Goal: Obtain resource: Download file/media

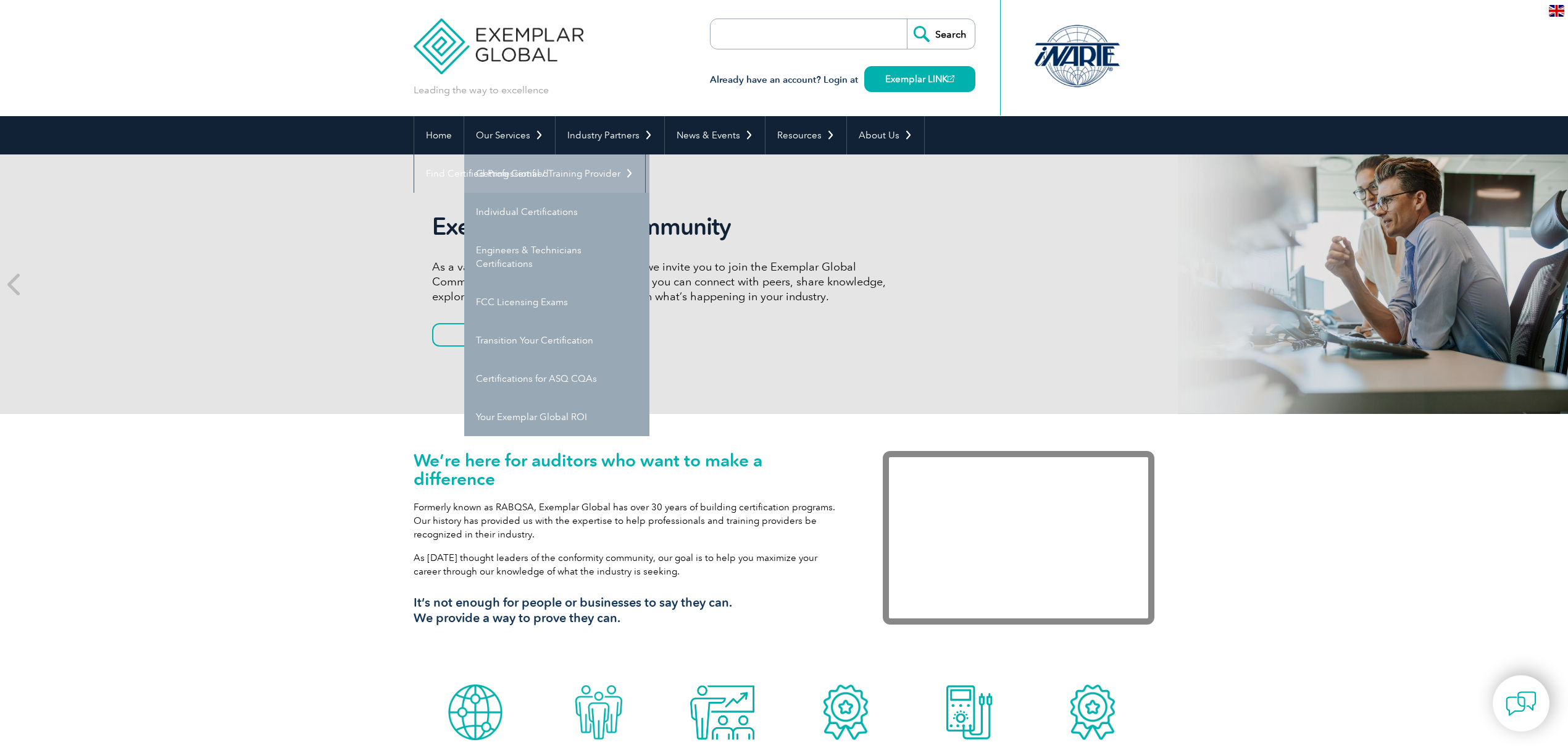
click at [514, 177] on link "Getting Certified" at bounding box center [556, 173] width 185 height 38
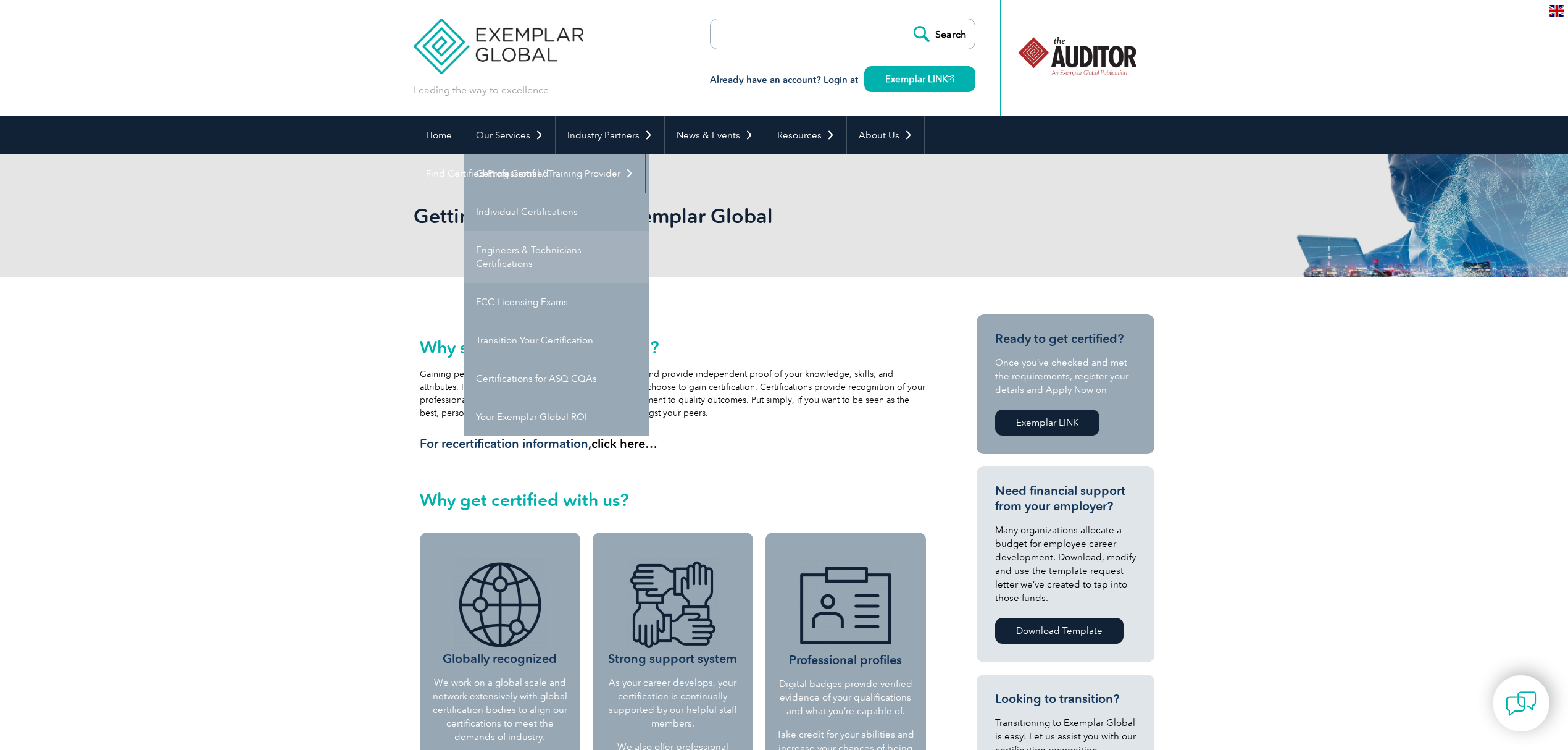
click at [523, 257] on link "Engineers & Technicians Certifications" at bounding box center [556, 256] width 185 height 52
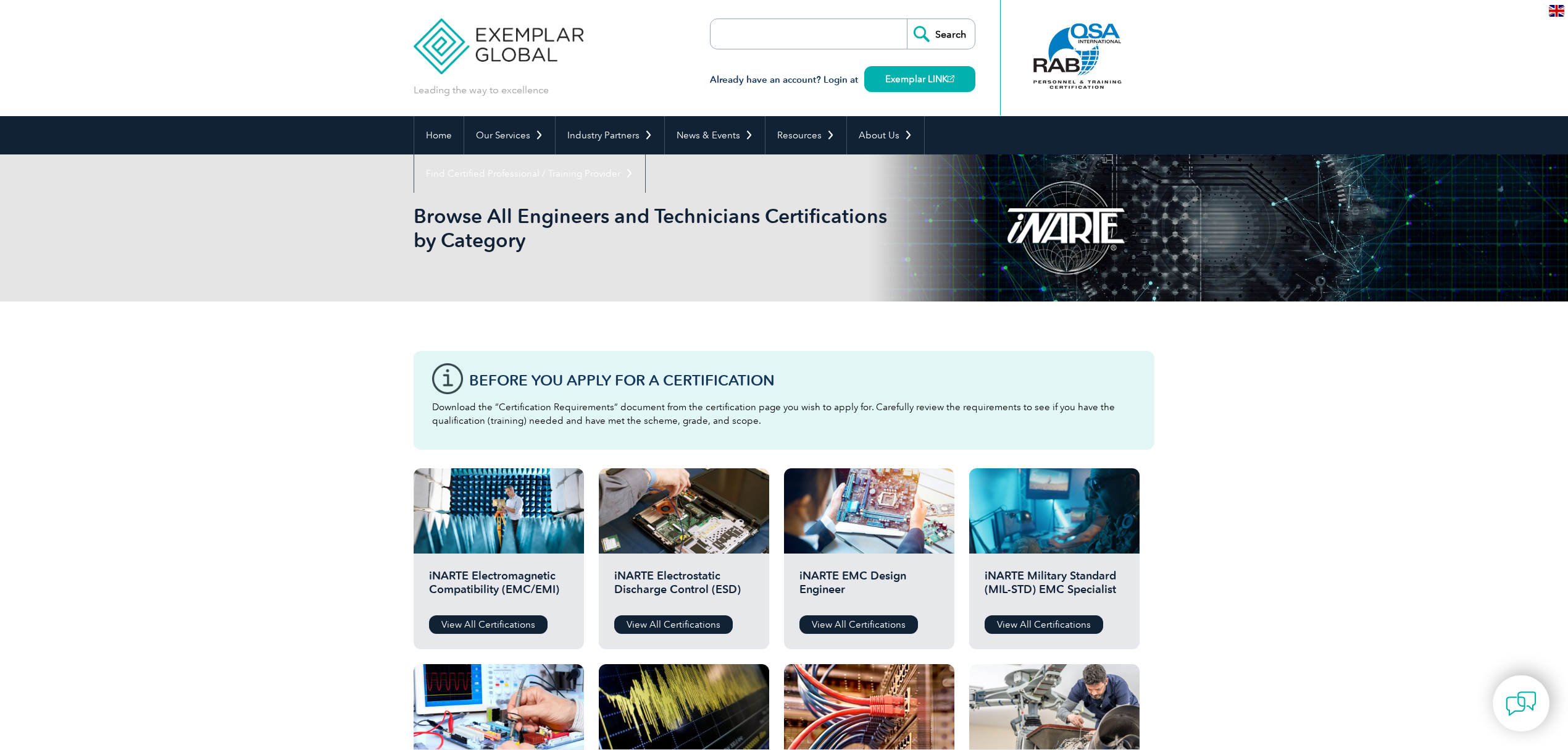
click at [1319, 462] on div "Before You Apply For a Certification Download the “Certification Requirements” …" at bounding box center [784, 697] width 1568 height 791
